Goal: Transaction & Acquisition: Subscribe to service/newsletter

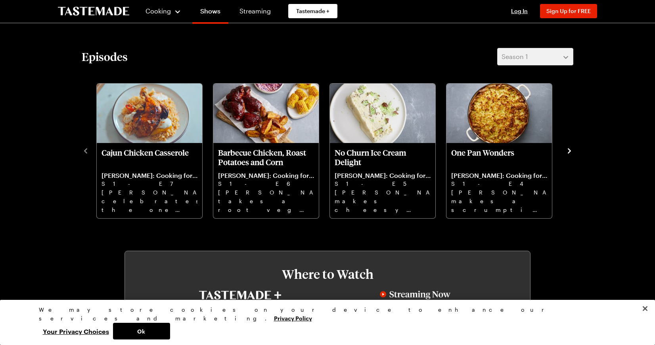
scroll to position [226, 0]
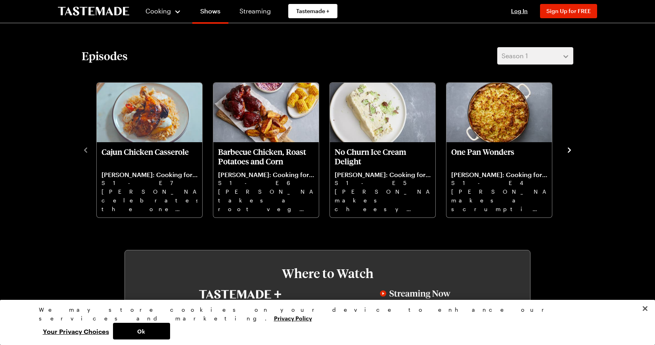
click at [567, 147] on icon "navigate to next item" at bounding box center [569, 150] width 8 height 8
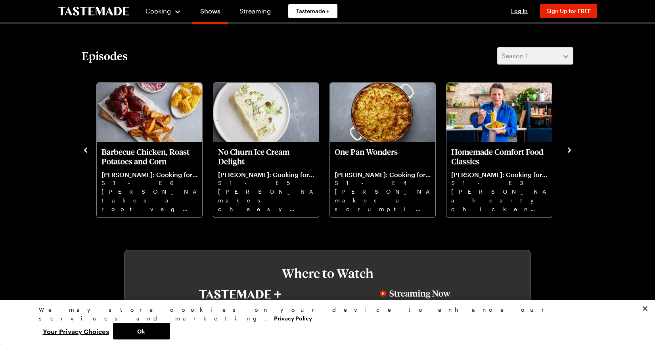
click at [567, 147] on icon "navigate to next item" at bounding box center [569, 150] width 8 height 8
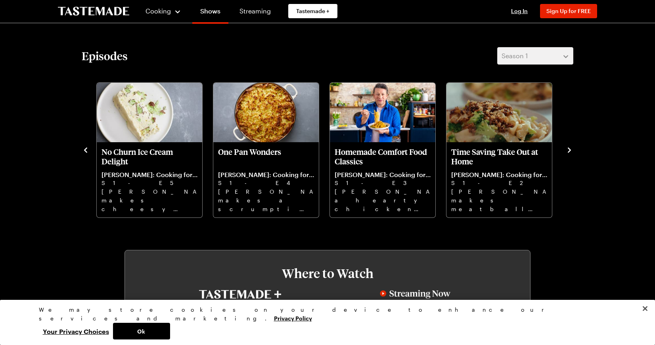
click at [567, 147] on icon "navigate to next item" at bounding box center [569, 150] width 8 height 8
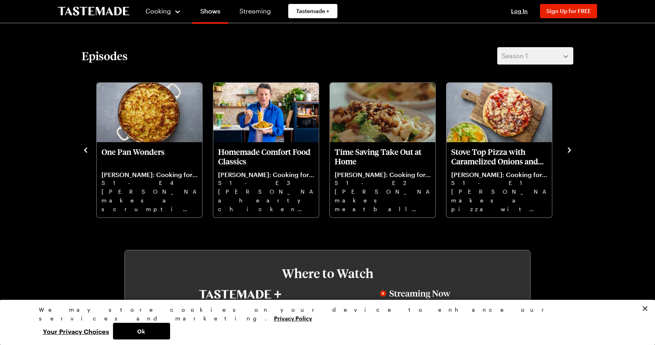
click at [567, 147] on icon "navigate to next item" at bounding box center [569, 150] width 8 height 8
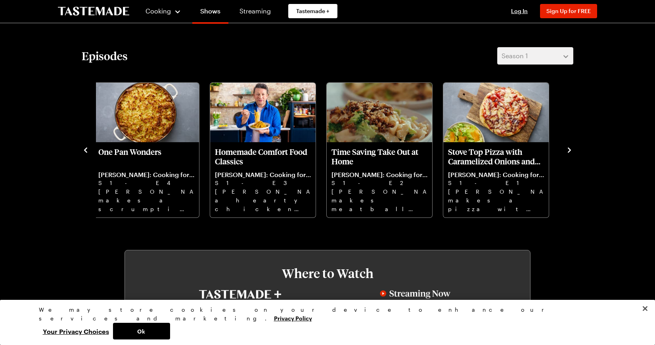
click at [567, 147] on icon "navigate to next item" at bounding box center [569, 150] width 8 height 8
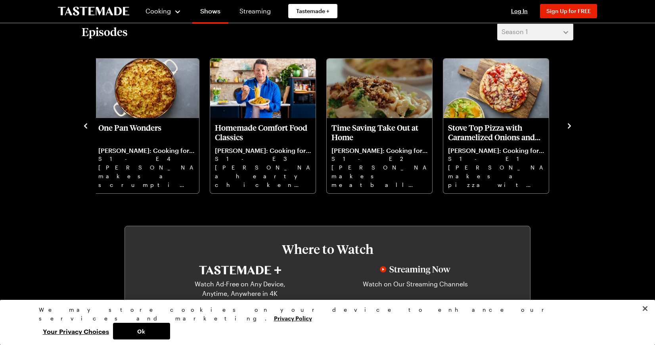
scroll to position [250, 0]
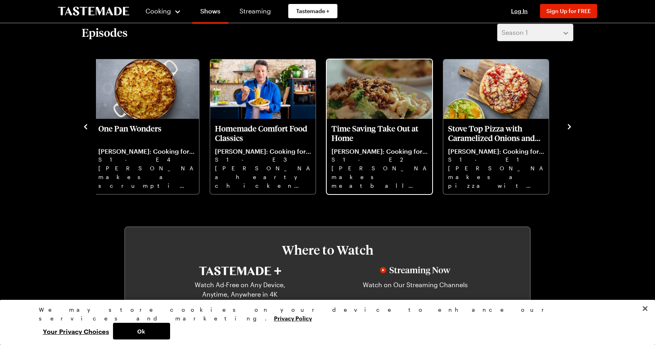
click at [374, 126] on p "Time Saving Take Out at Home" at bounding box center [379, 133] width 96 height 19
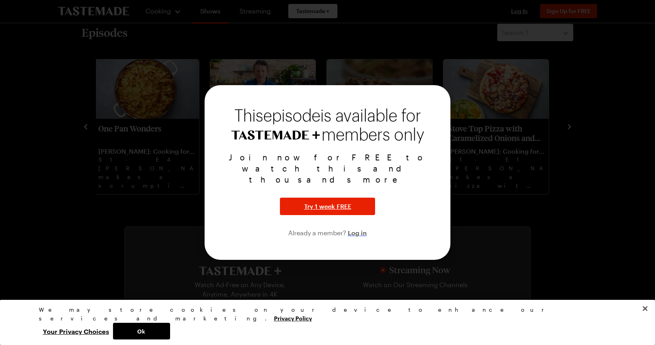
click at [357, 228] on span "Log in" at bounding box center [356, 233] width 19 height 10
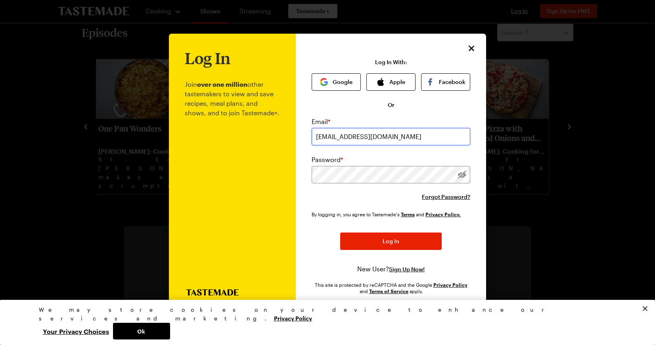
type input "bobleary@hotmail.com"
click at [391, 241] on button "Log In" at bounding box center [390, 241] width 101 height 17
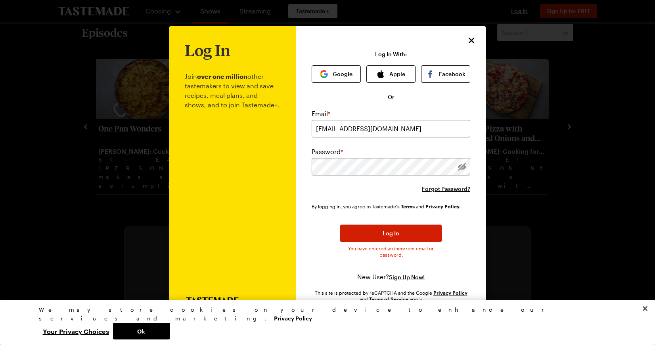
click at [389, 231] on span "Log In" at bounding box center [390, 233] width 17 height 8
click at [447, 187] on span "Forgot Password?" at bounding box center [446, 189] width 48 height 8
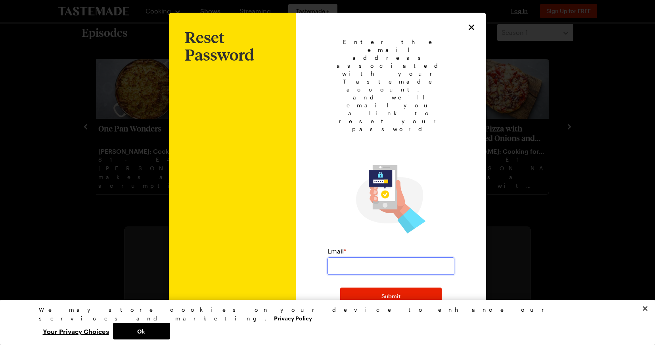
click at [338, 258] on input "email" at bounding box center [390, 266] width 127 height 17
type input "bobleary@hotmail.com"
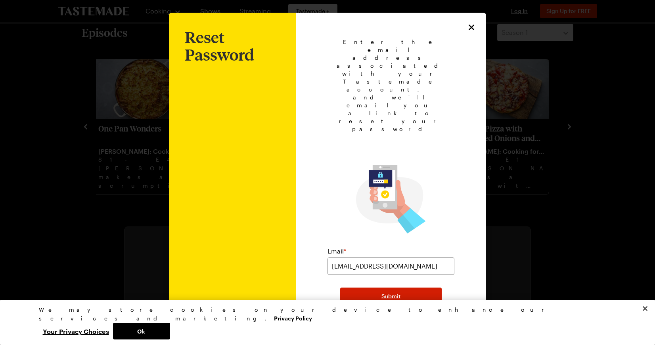
click at [387, 292] on span "Submit" at bounding box center [390, 296] width 19 height 8
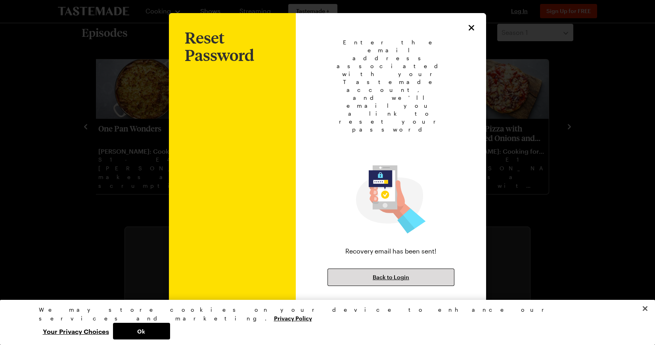
click at [391, 273] on span "Back to Login" at bounding box center [390, 277] width 36 height 8
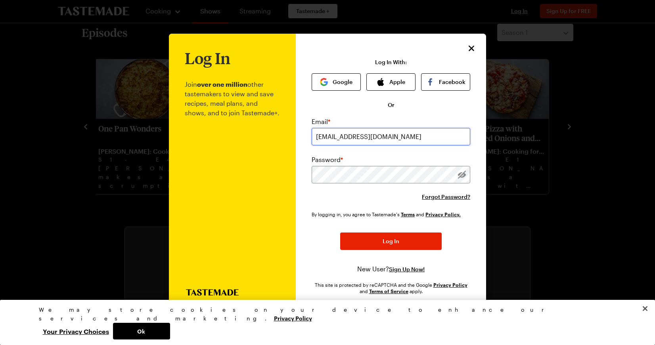
type input "bobleary@hotmail.com"
click at [391, 239] on span "Log In" at bounding box center [390, 241] width 17 height 8
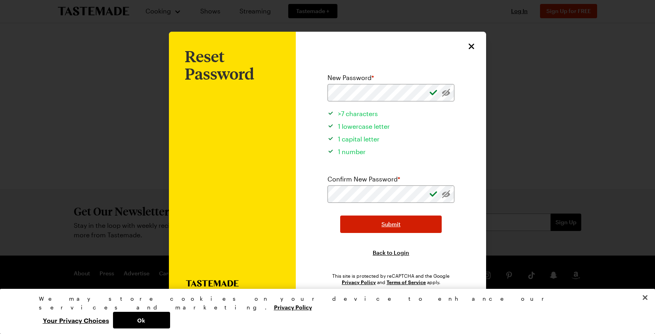
click at [392, 223] on span "Submit" at bounding box center [390, 224] width 19 height 8
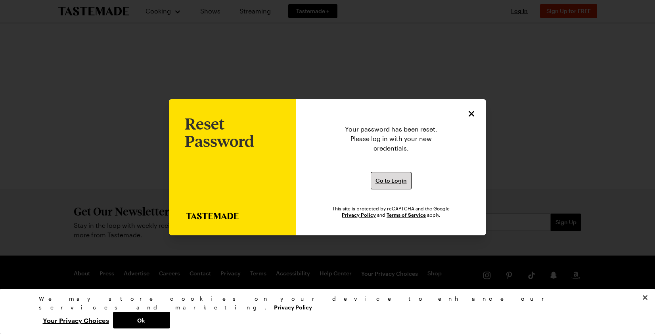
click at [393, 180] on span "Go to Login" at bounding box center [390, 181] width 31 height 8
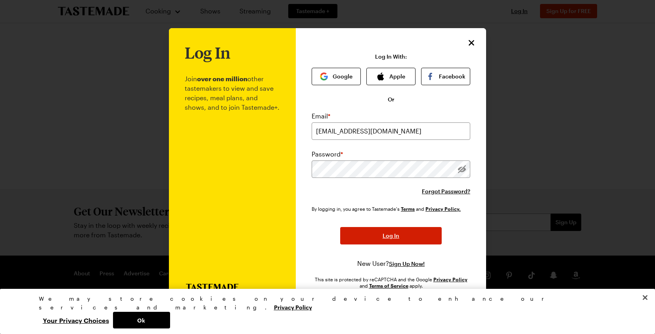
click at [391, 235] on span "Log In" at bounding box center [390, 236] width 17 height 8
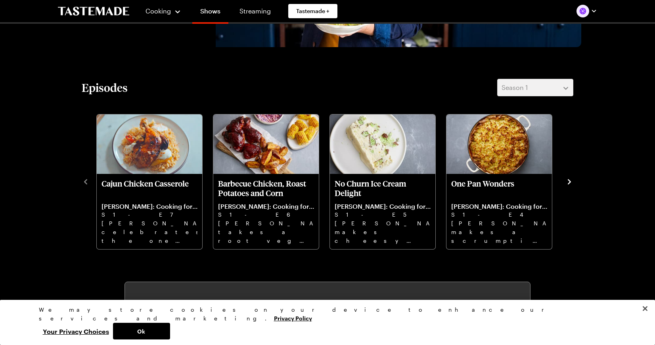
scroll to position [195, 0]
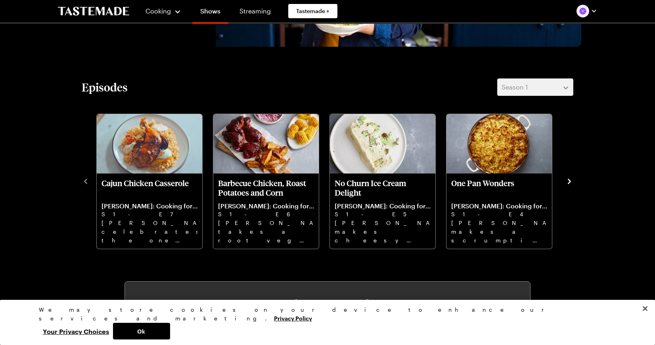
click at [568, 179] on icon "navigate to next item" at bounding box center [568, 181] width 3 height 5
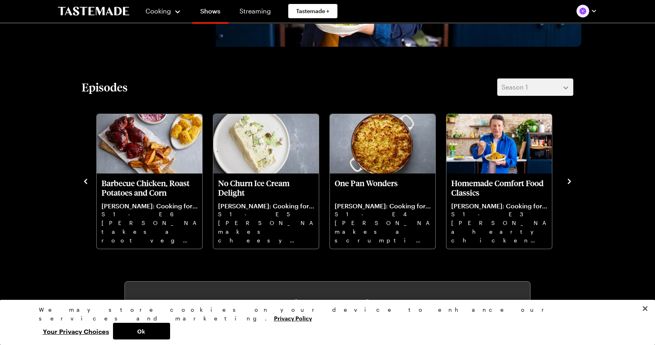
click at [568, 179] on icon "navigate to next item" at bounding box center [568, 181] width 3 height 5
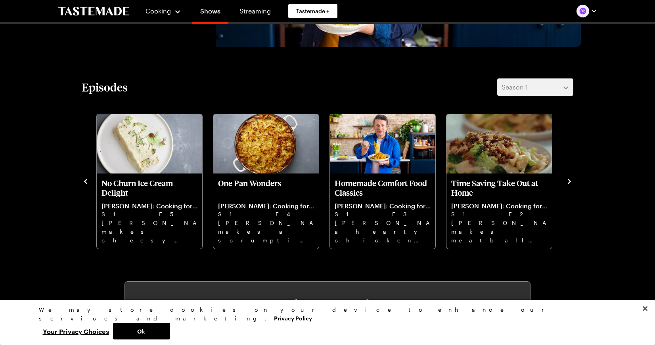
click at [568, 179] on icon "navigate to next item" at bounding box center [568, 181] width 3 height 5
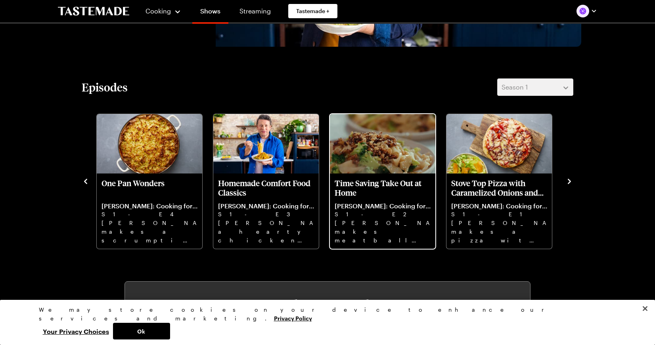
click at [391, 219] on p "[PERSON_NAME] makes meatball kebabs, crispy pork noodles, and a humble [PERSON_…" at bounding box center [382, 231] width 96 height 25
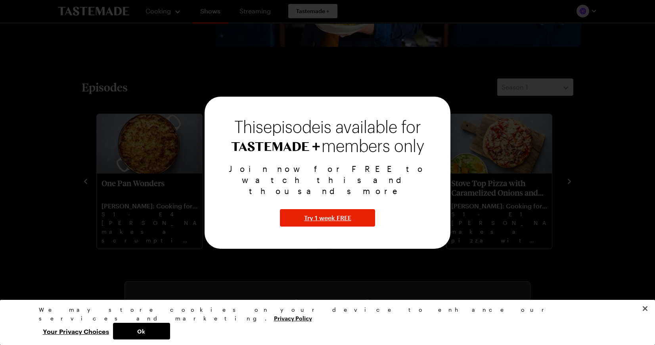
click at [348, 253] on div at bounding box center [327, 172] width 655 height 345
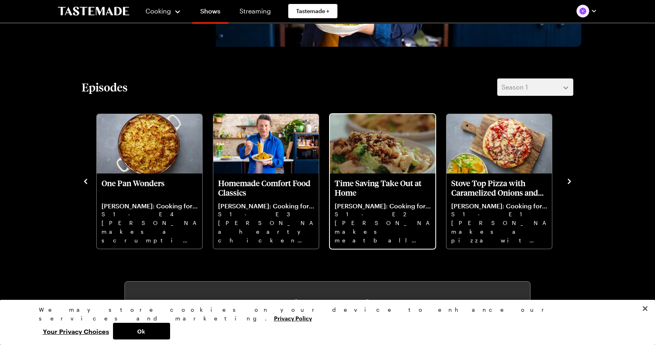
click at [376, 182] on p "Time Saving Take Out at Home" at bounding box center [382, 187] width 96 height 19
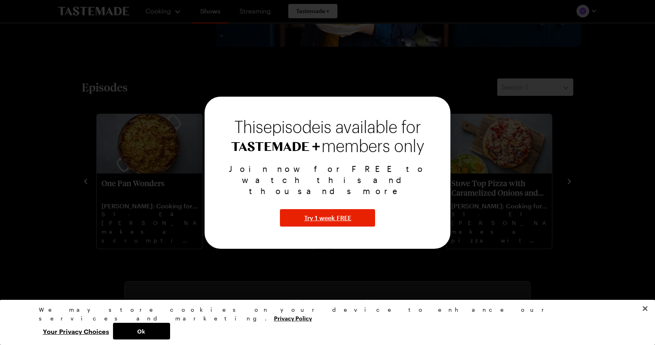
click at [581, 243] on div at bounding box center [327, 172] width 655 height 345
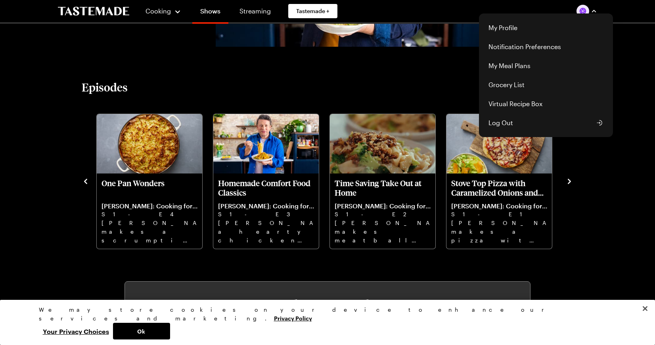
click at [609, 210] on div "Cooking Shows Streaming Tastemade + My Profile Notification Preferences My Meal…" at bounding box center [327, 248] width 571 height 887
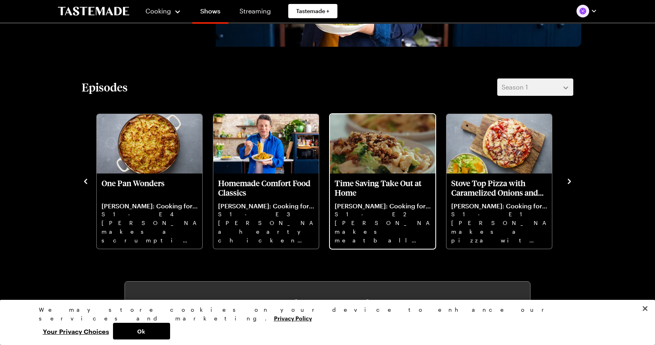
click at [371, 181] on p "Time Saving Take Out at Home" at bounding box center [382, 187] width 96 height 19
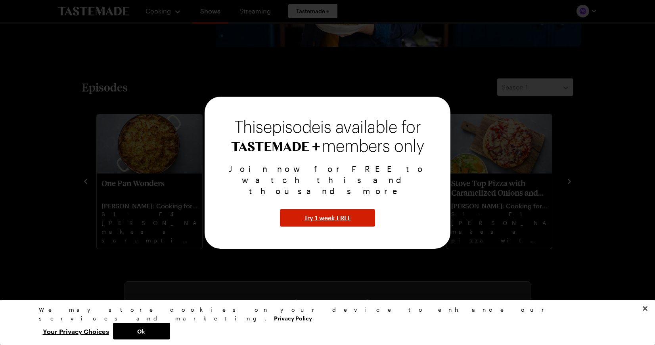
click at [333, 213] on span "Try 1 week FREE" at bounding box center [327, 218] width 47 height 10
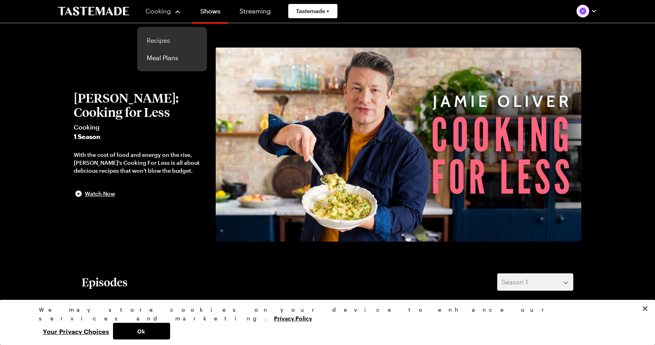
click at [158, 39] on link "Recipes" at bounding box center [172, 40] width 60 height 17
